Goal: Task Accomplishment & Management: Complete application form

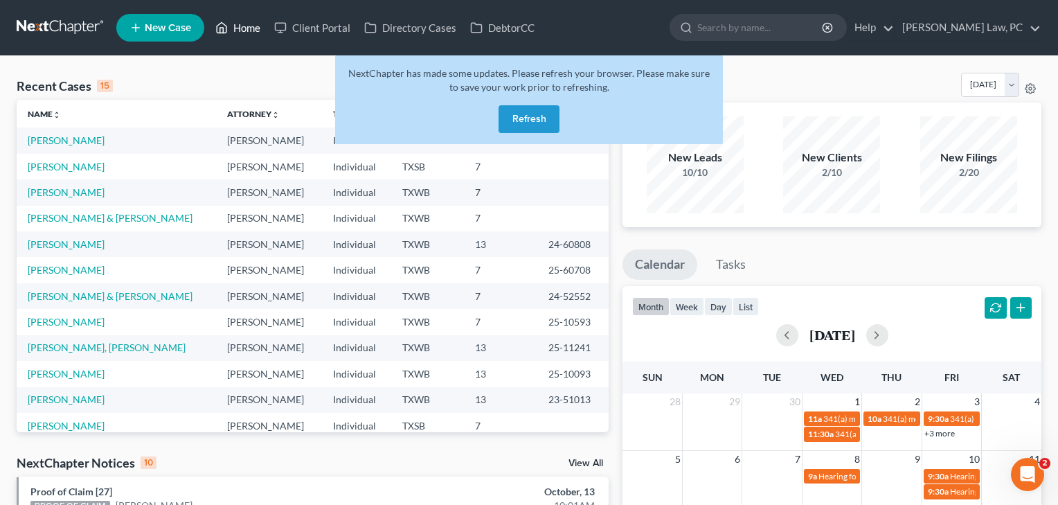
click at [249, 24] on link "Home" at bounding box center [237, 27] width 59 height 25
click at [526, 112] on button "Refresh" at bounding box center [529, 119] width 61 height 28
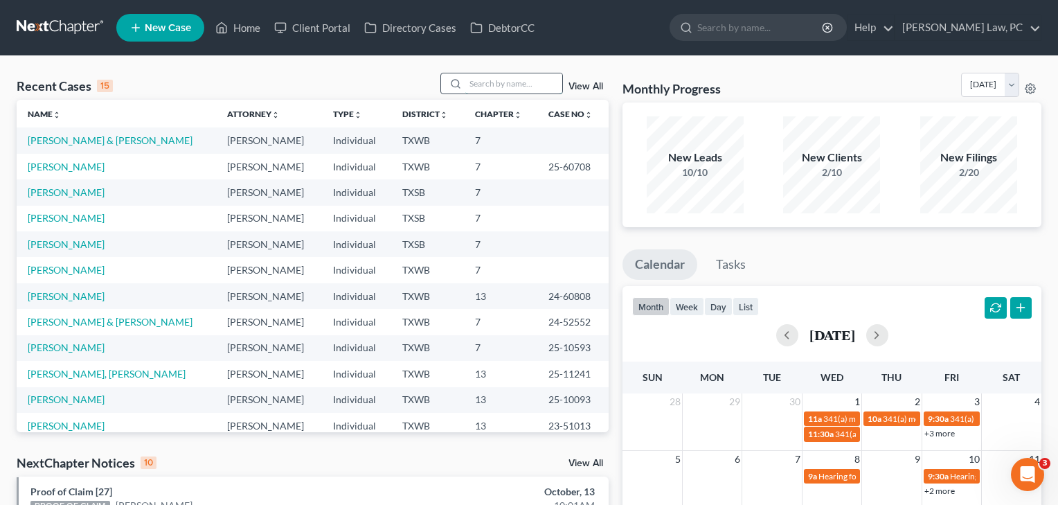
click at [486, 84] on input "search" at bounding box center [513, 83] width 97 height 20
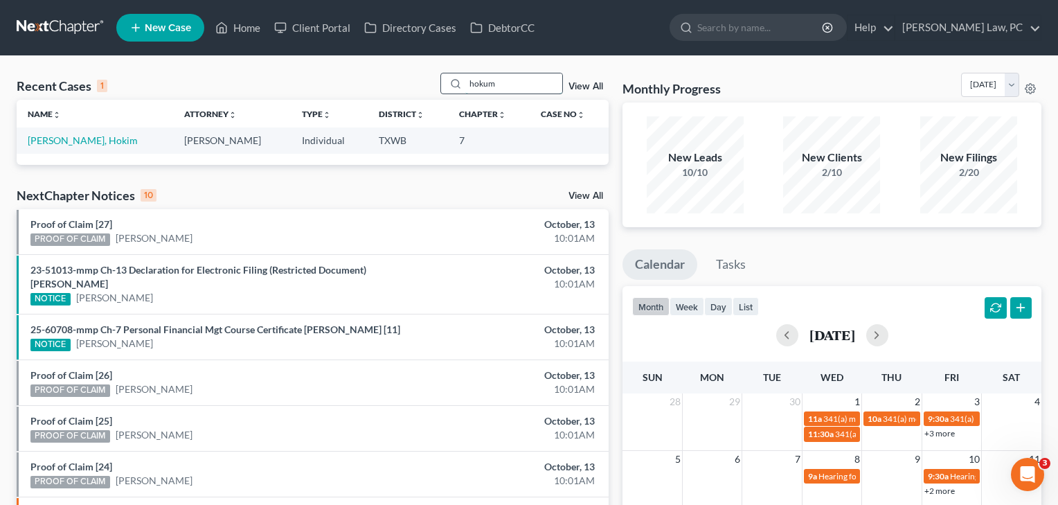
type input "hokum"
drag, startPoint x: 486, startPoint y: 84, endPoint x: 80, endPoint y: 141, distance: 409.1
click at [80, 141] on link "Tursunov, Hokim" at bounding box center [83, 140] width 110 height 12
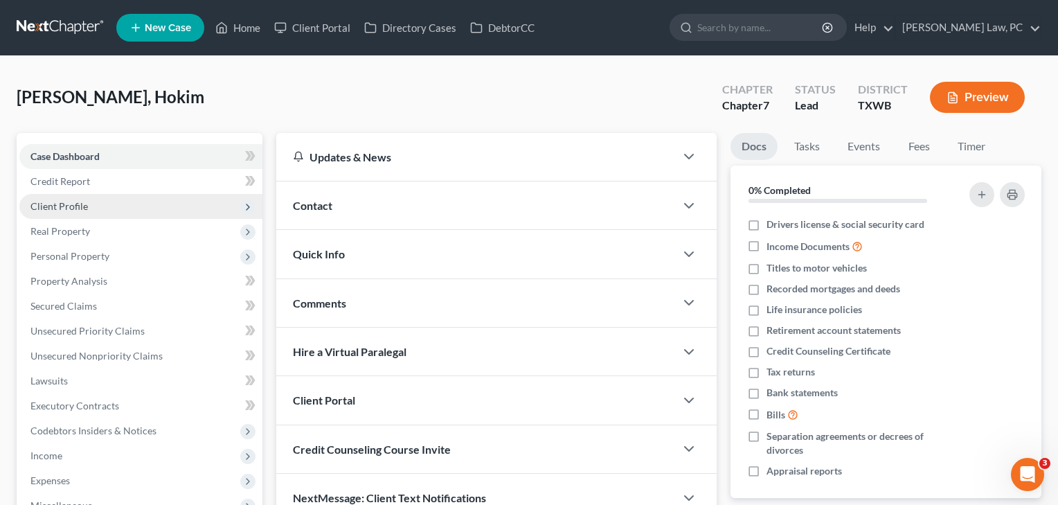
scroll to position [161, 0]
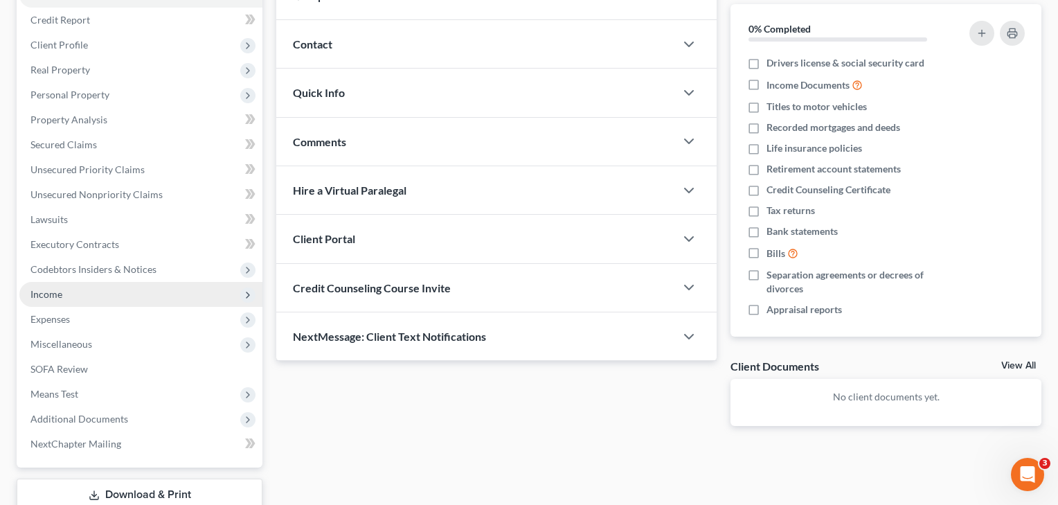
click at [46, 292] on span "Income" at bounding box center [46, 294] width 32 height 12
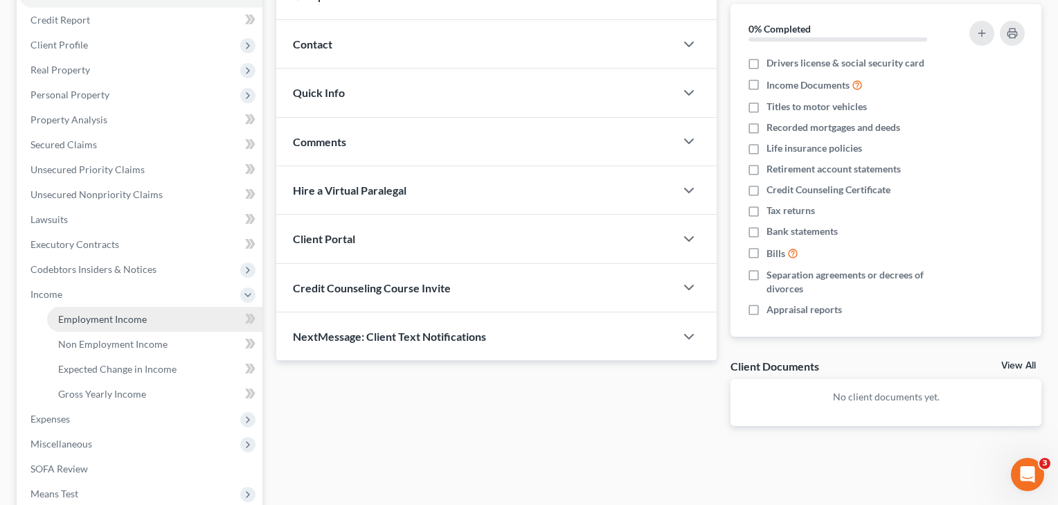
click at [55, 321] on link "Employment Income" at bounding box center [154, 319] width 215 height 25
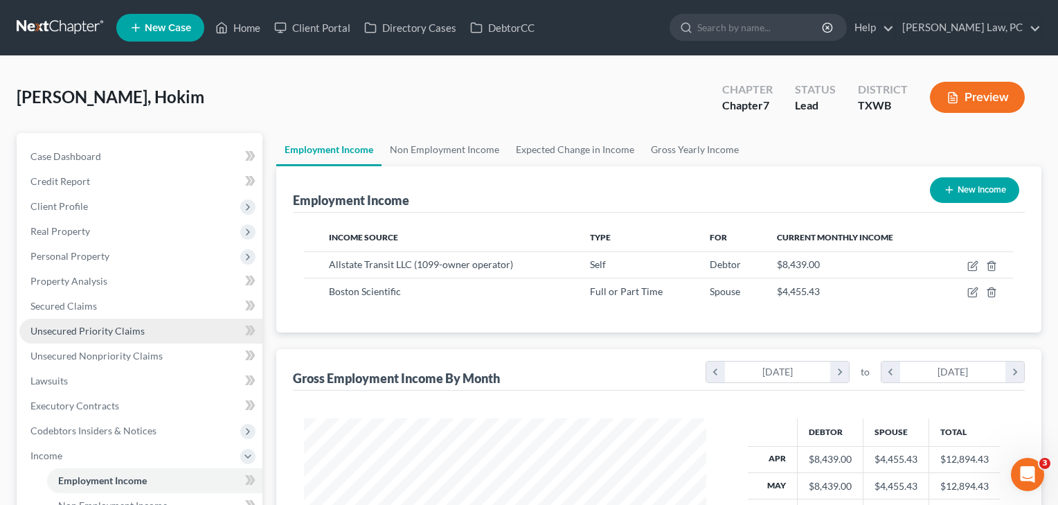
scroll to position [248, 431]
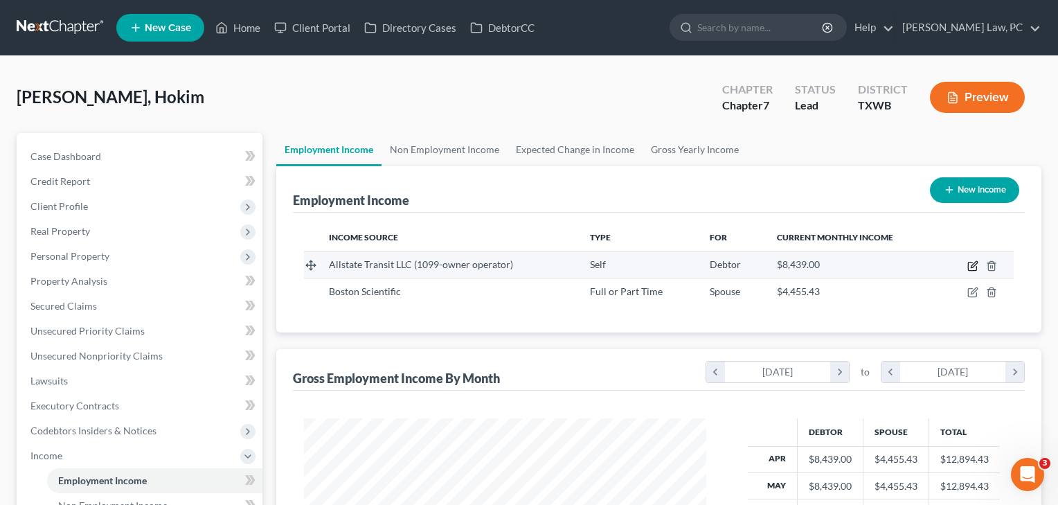
click at [972, 266] on icon "button" at bounding box center [974, 264] width 6 height 6
select select "1"
select select "0"
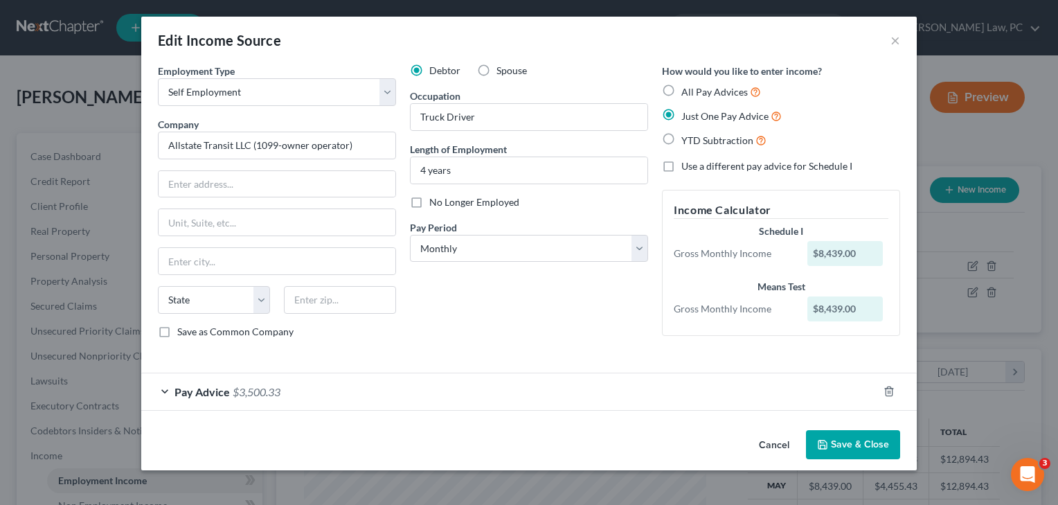
click at [846, 449] on button "Save & Close" at bounding box center [853, 444] width 94 height 29
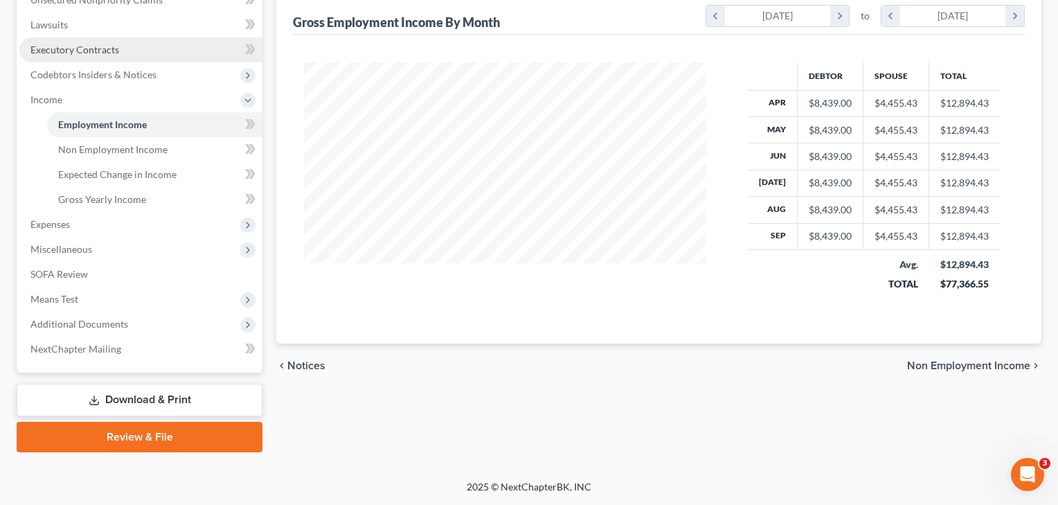
scroll to position [356, 0]
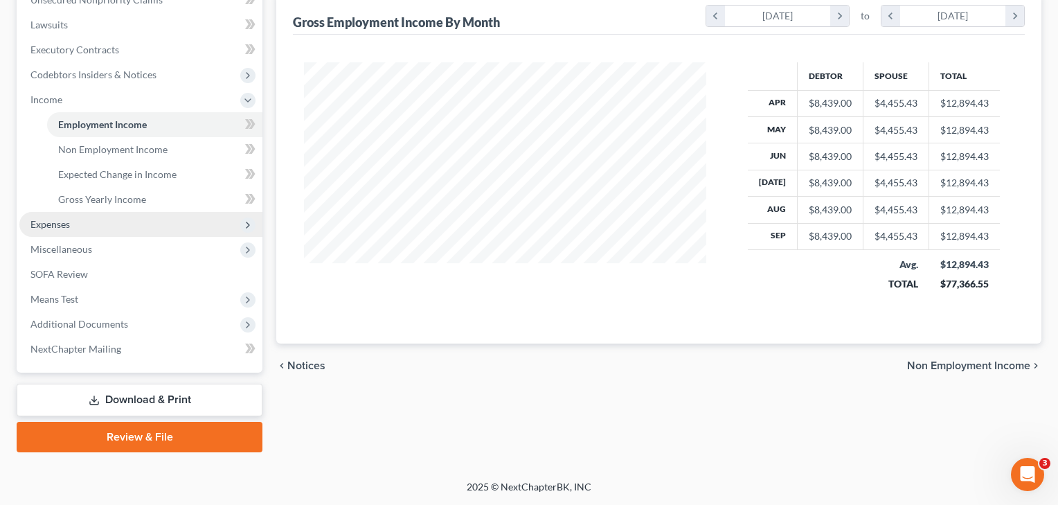
click at [48, 225] on span "Expenses" at bounding box center [49, 224] width 39 height 12
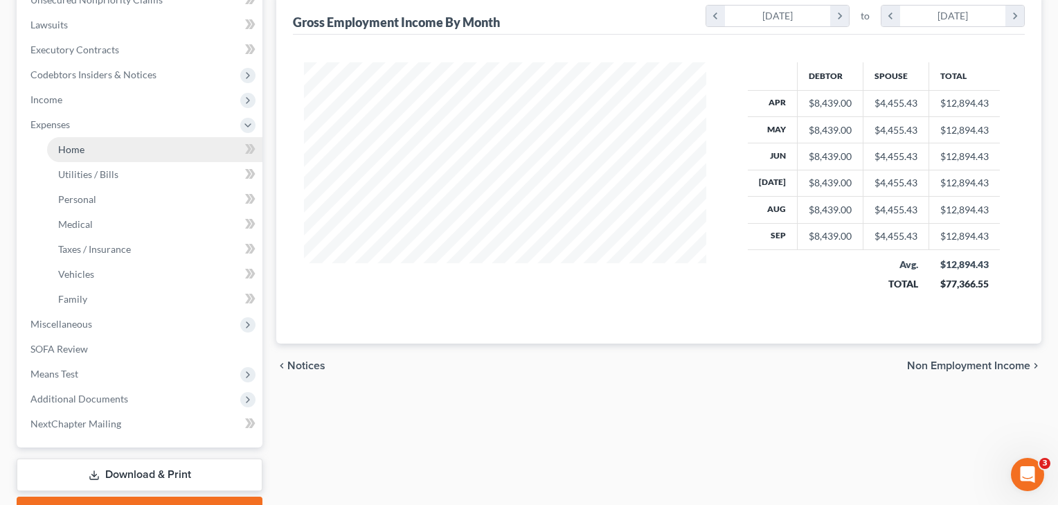
click at [80, 155] on link "Home" at bounding box center [154, 149] width 215 height 25
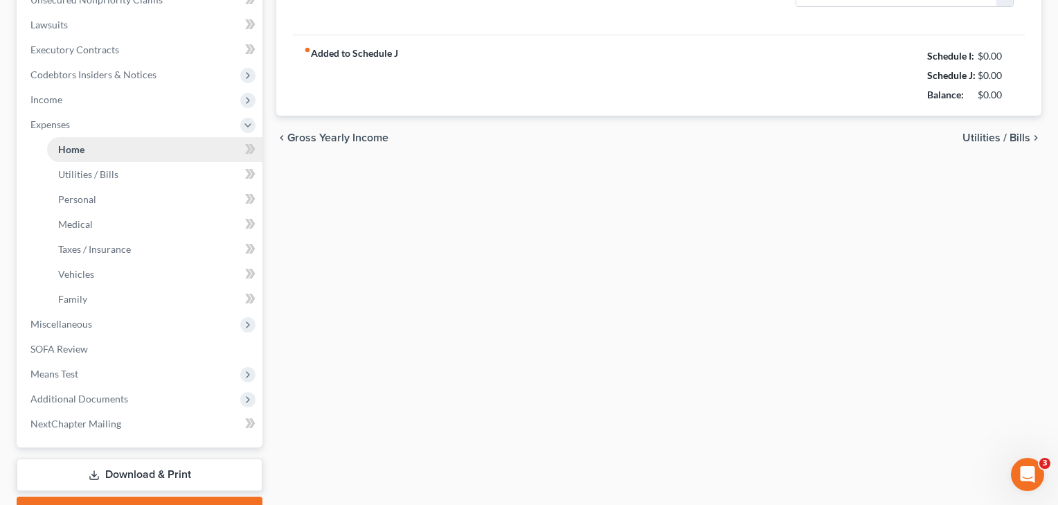
type input "2,260.00"
type input "0.00"
radio input "true"
type input "0.00"
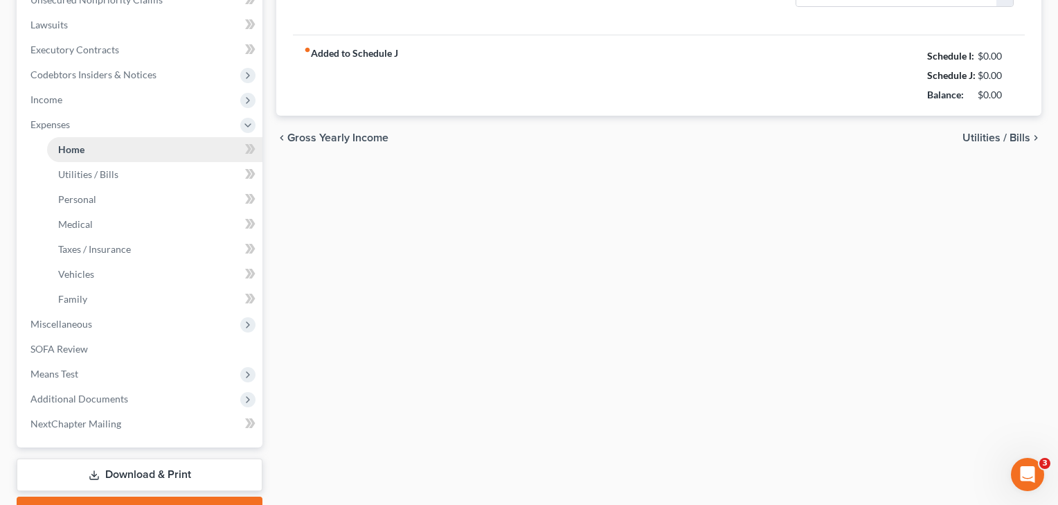
type input "0.00"
